Goal: Transaction & Acquisition: Purchase product/service

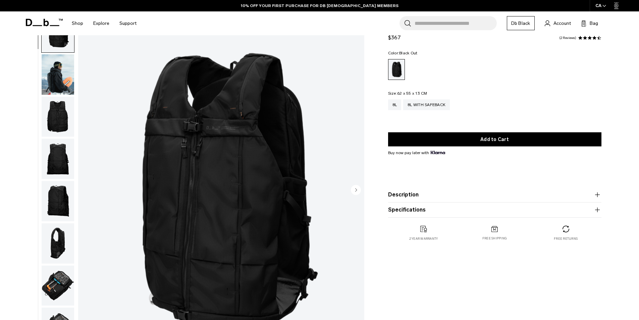
click at [357, 188] on circle "Next slide" at bounding box center [356, 190] width 10 height 10
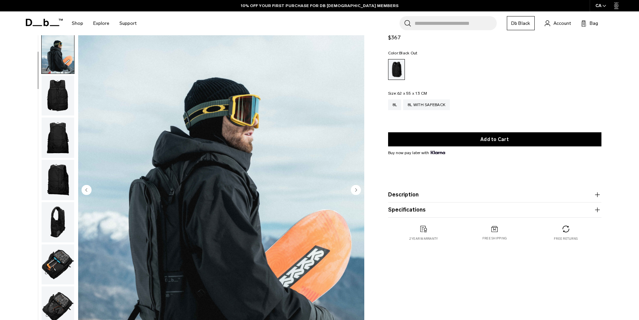
click at [359, 185] on circle "Next slide" at bounding box center [356, 190] width 10 height 10
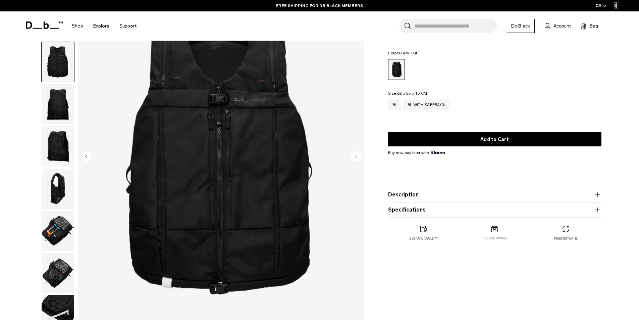
click at [359, 158] on circle "Next slide" at bounding box center [356, 156] width 10 height 10
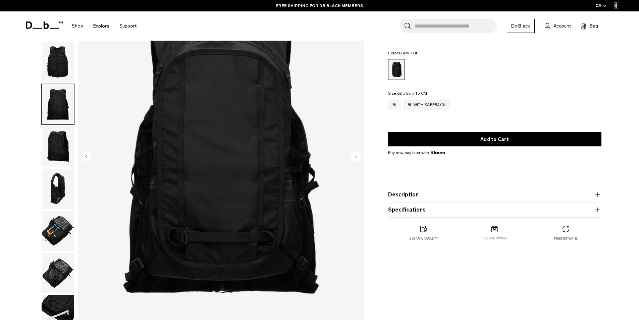
click at [359, 158] on circle "Next slide" at bounding box center [356, 156] width 10 height 10
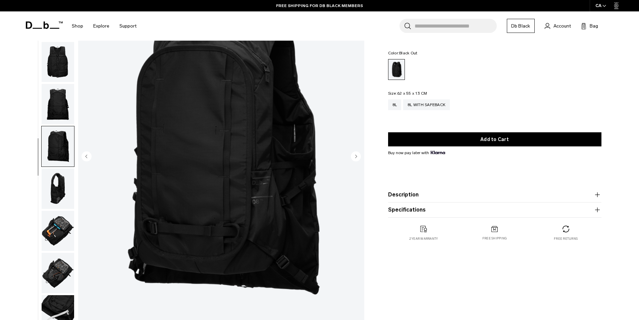
click at [359, 158] on circle "Next slide" at bounding box center [356, 156] width 10 height 10
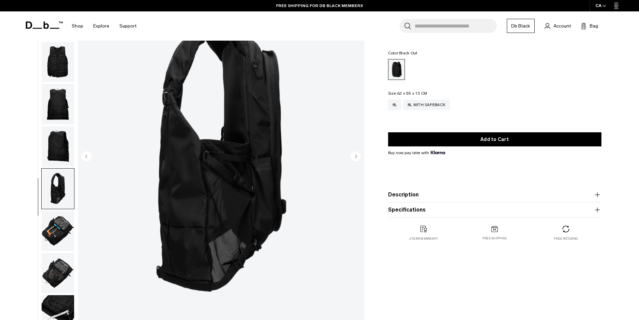
click at [359, 158] on circle "Next slide" at bounding box center [356, 156] width 10 height 10
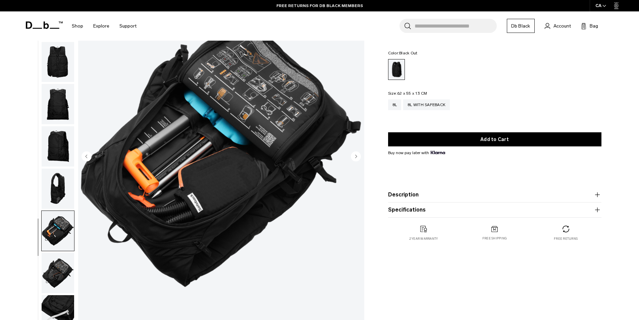
click at [353, 154] on circle "Next slide" at bounding box center [356, 156] width 10 height 10
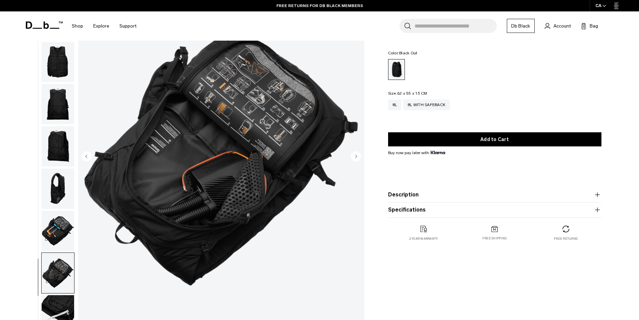
click at [353, 154] on circle "Next slide" at bounding box center [356, 156] width 10 height 10
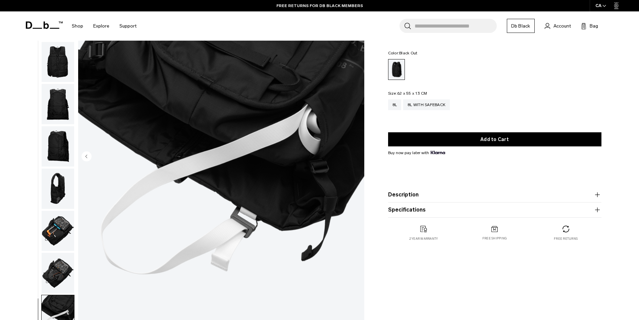
click at [353, 154] on img "9 / 9" at bounding box center [221, 156] width 286 height 357
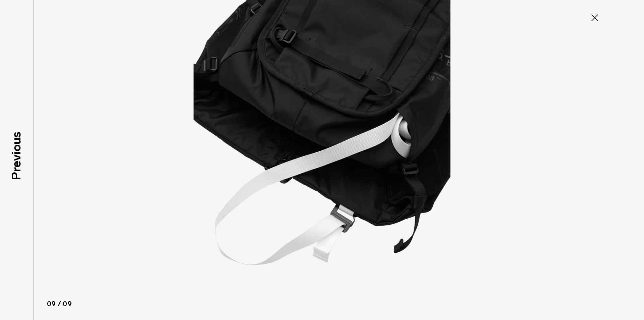
click at [590, 18] on icon at bounding box center [595, 17] width 11 height 11
